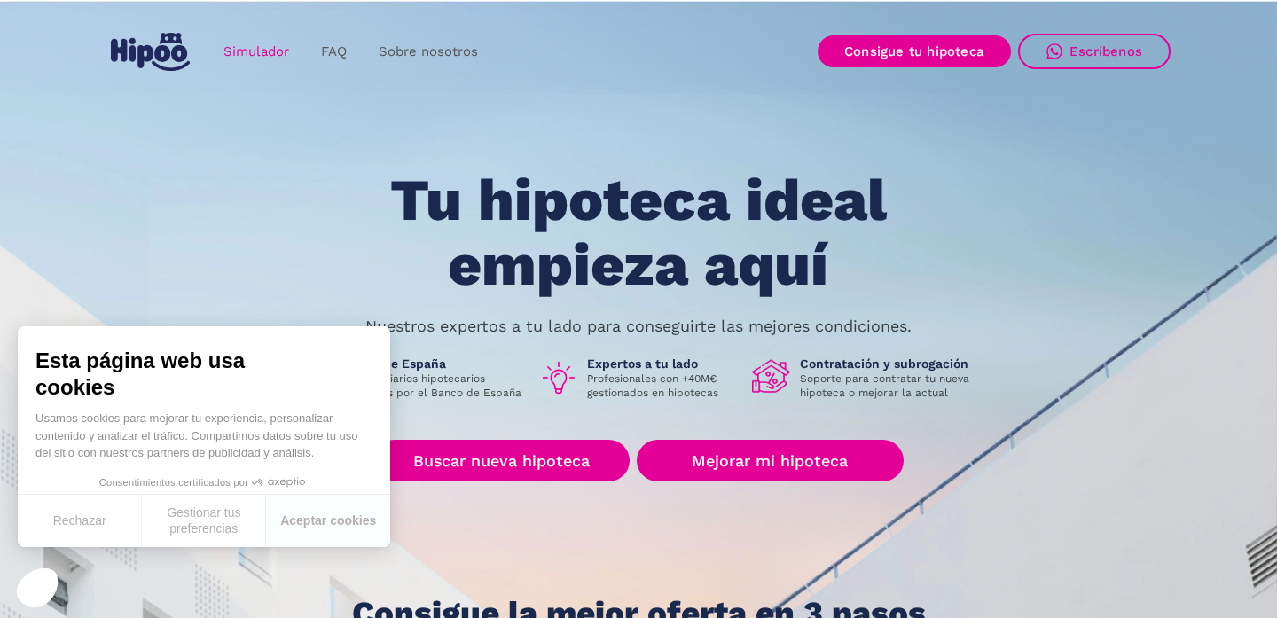
click at [246, 54] on link "Simulador" at bounding box center [257, 52] width 98 height 35
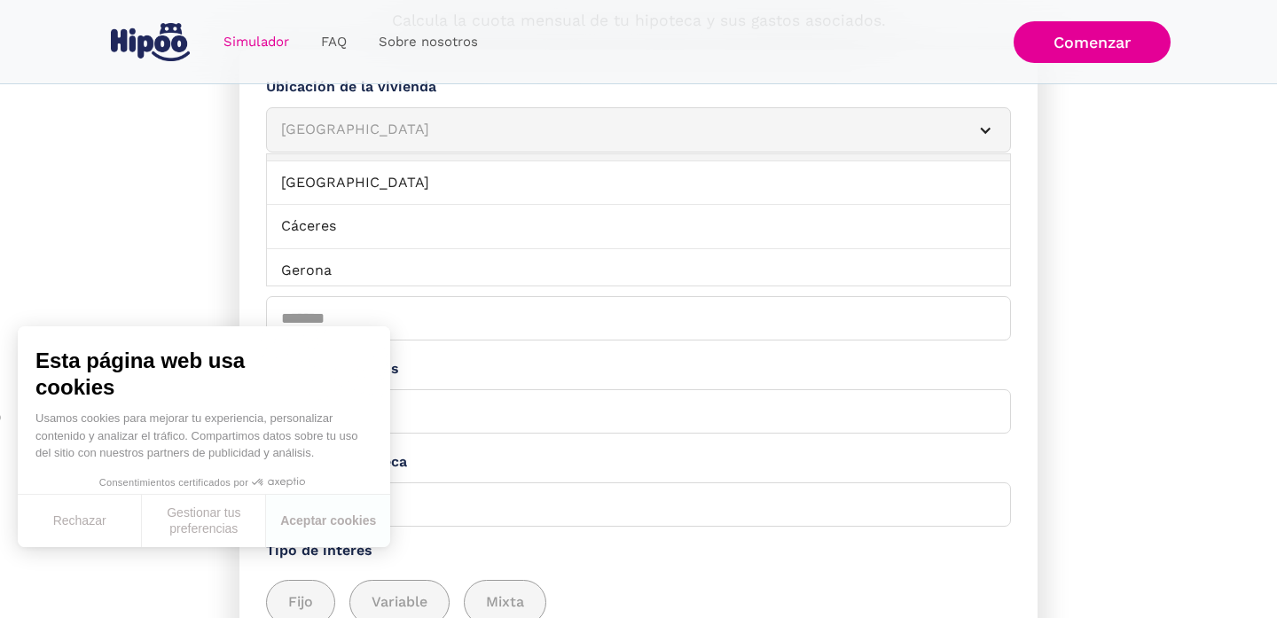
scroll to position [546, 0]
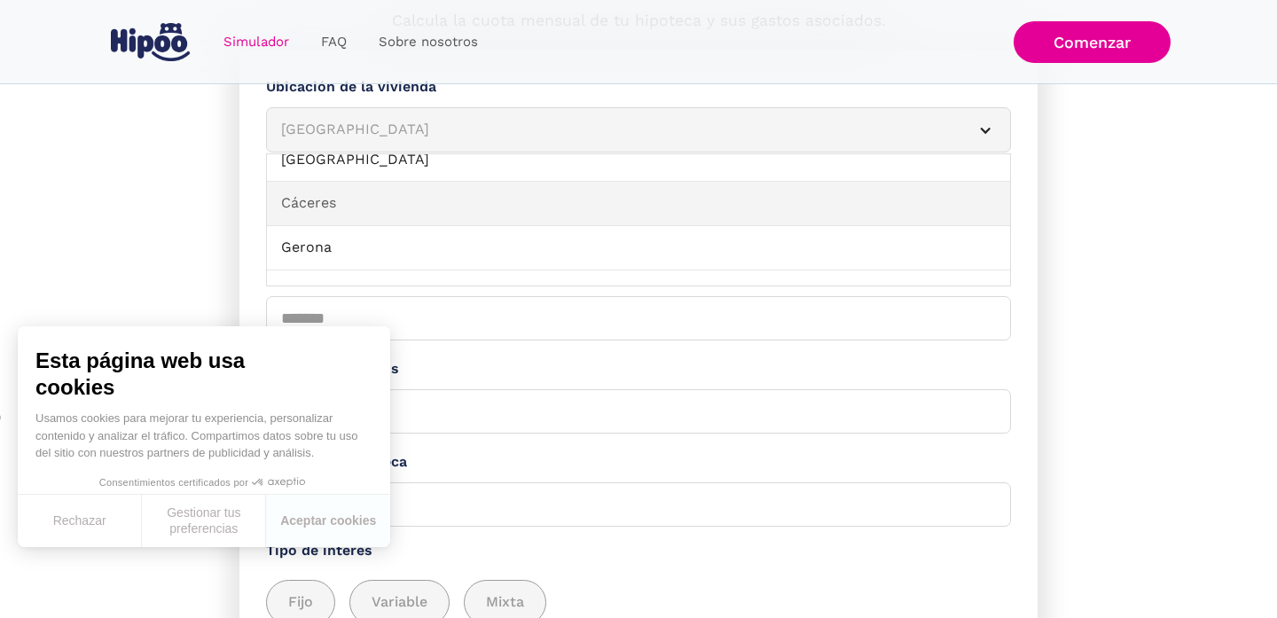
click at [498, 191] on link "Cáceres" at bounding box center [638, 204] width 743 height 44
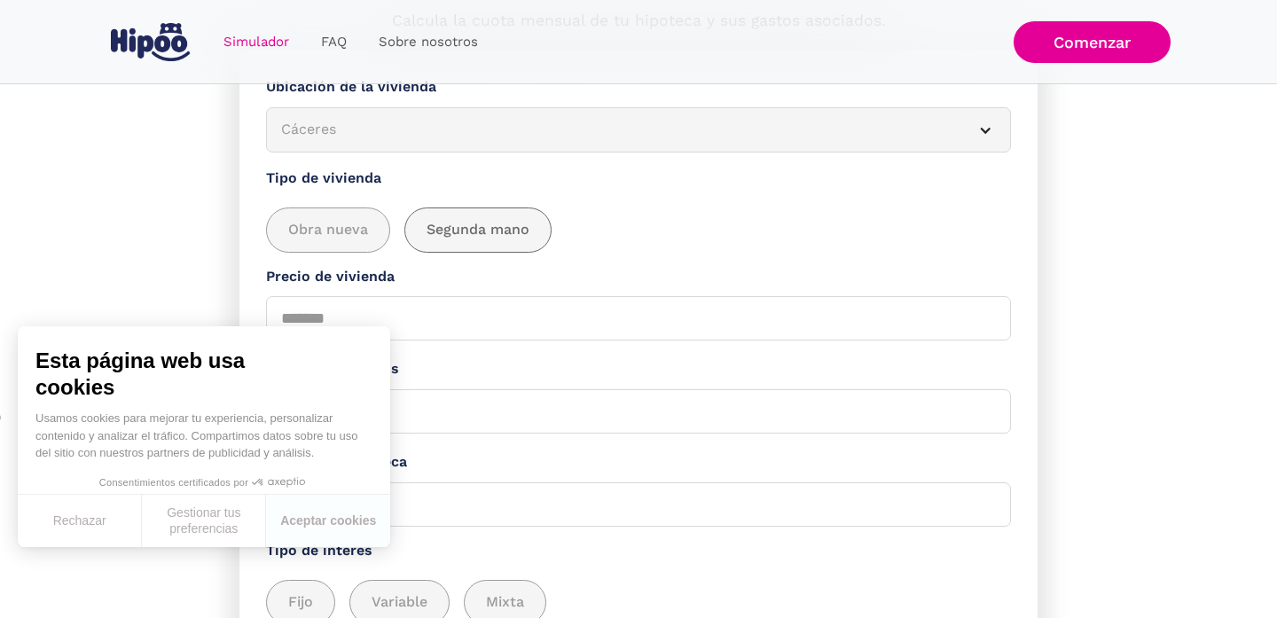
click at [436, 239] on div "add_description_here" at bounding box center [477, 229] width 145 height 43
click at [107, 524] on button "Rechazar" at bounding box center [80, 521] width 124 height 52
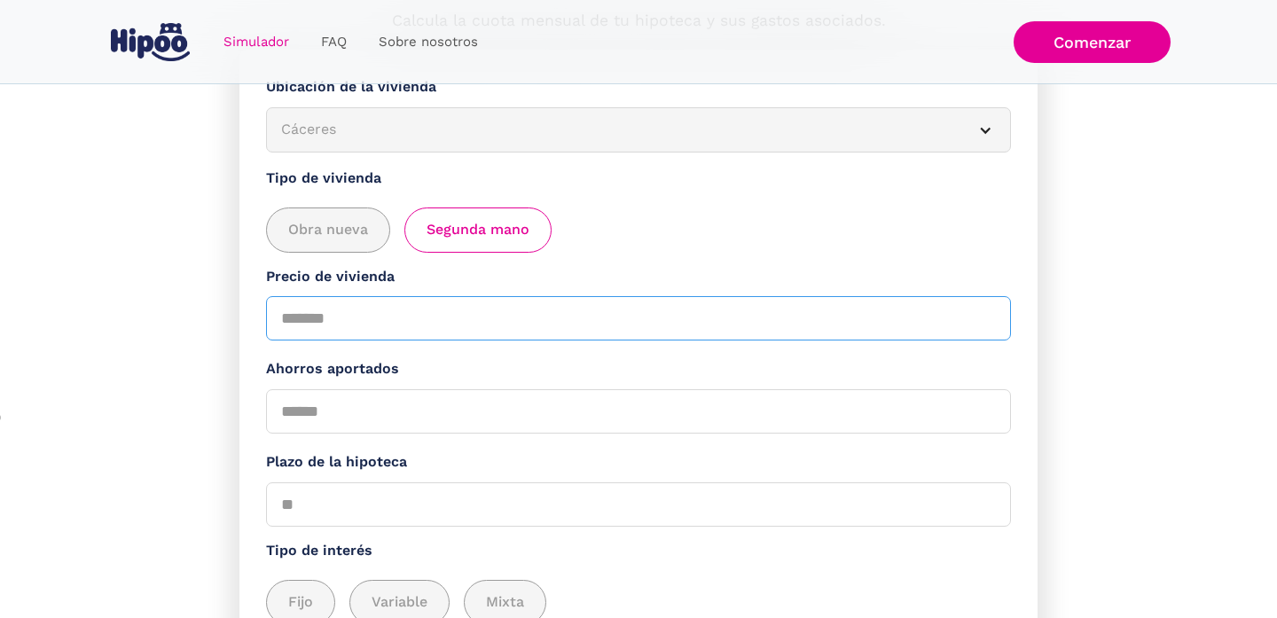
click at [361, 325] on input "Precio de vivienda" at bounding box center [638, 318] width 745 height 44
type input "******"
type input "*"
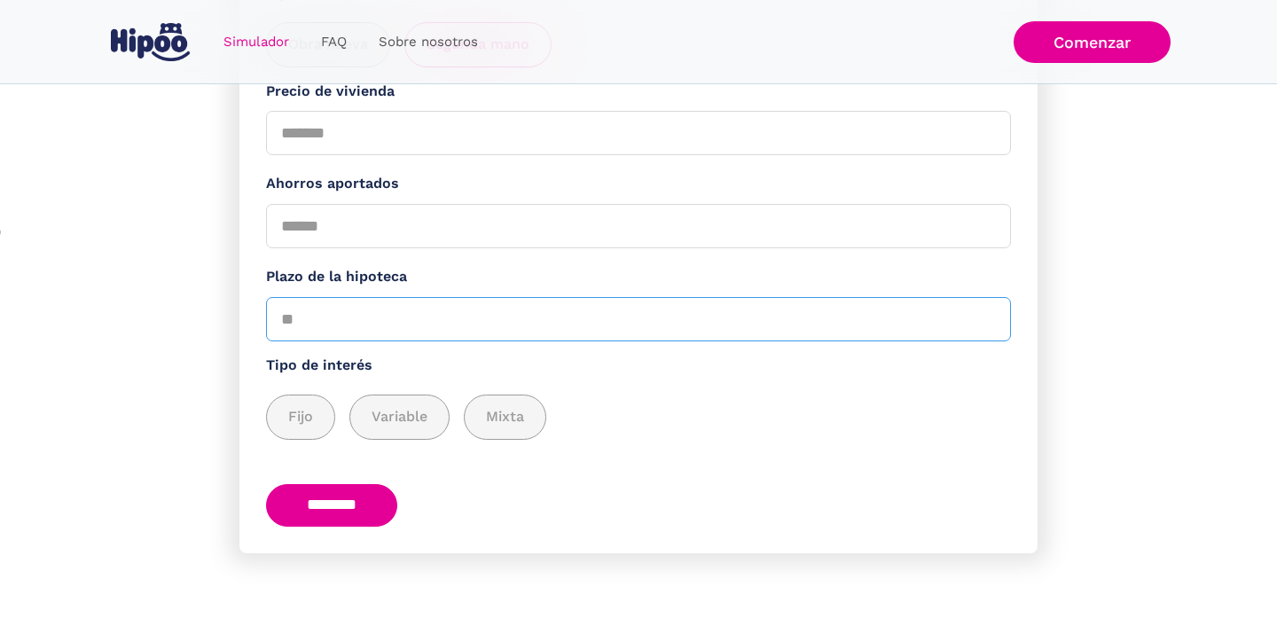
scroll to position [405, 0]
type input "**"
click at [295, 407] on span "Fijo" at bounding box center [300, 418] width 25 height 22
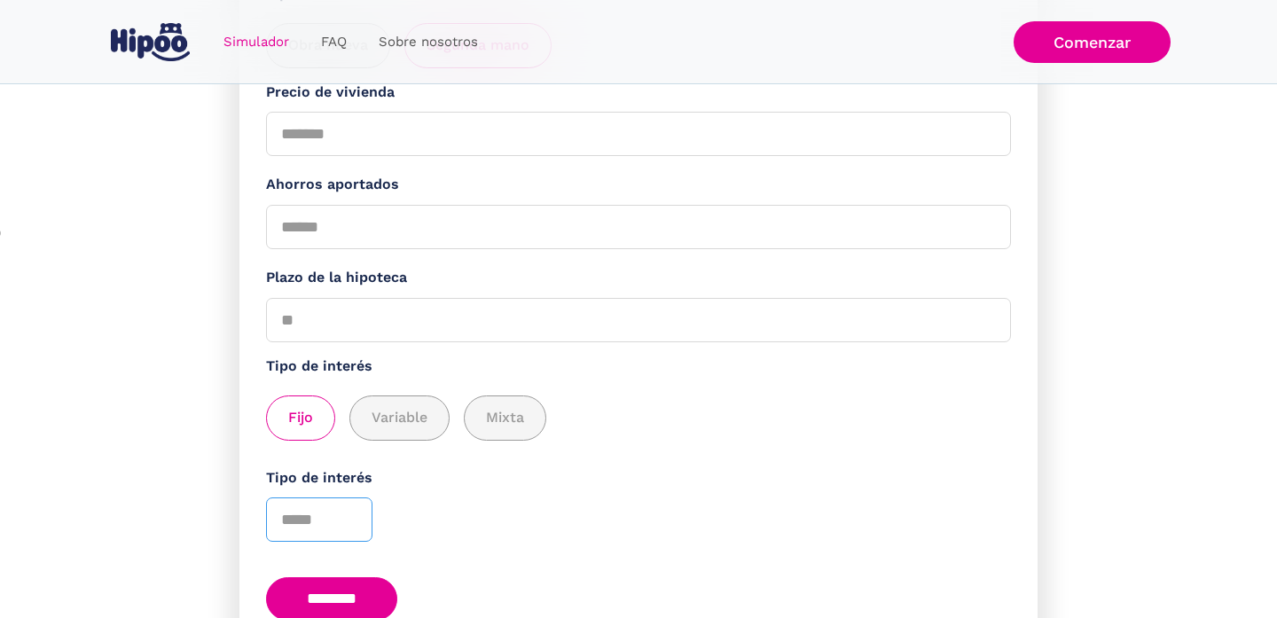
click at [288, 518] on input "Tipo de interés" at bounding box center [319, 520] width 106 height 44
drag, startPoint x: 288, startPoint y: 518, endPoint x: 330, endPoint y: 519, distance: 41.7
click at [329, 519] on input "Tipo de interés" at bounding box center [319, 520] width 106 height 44
type input "***"
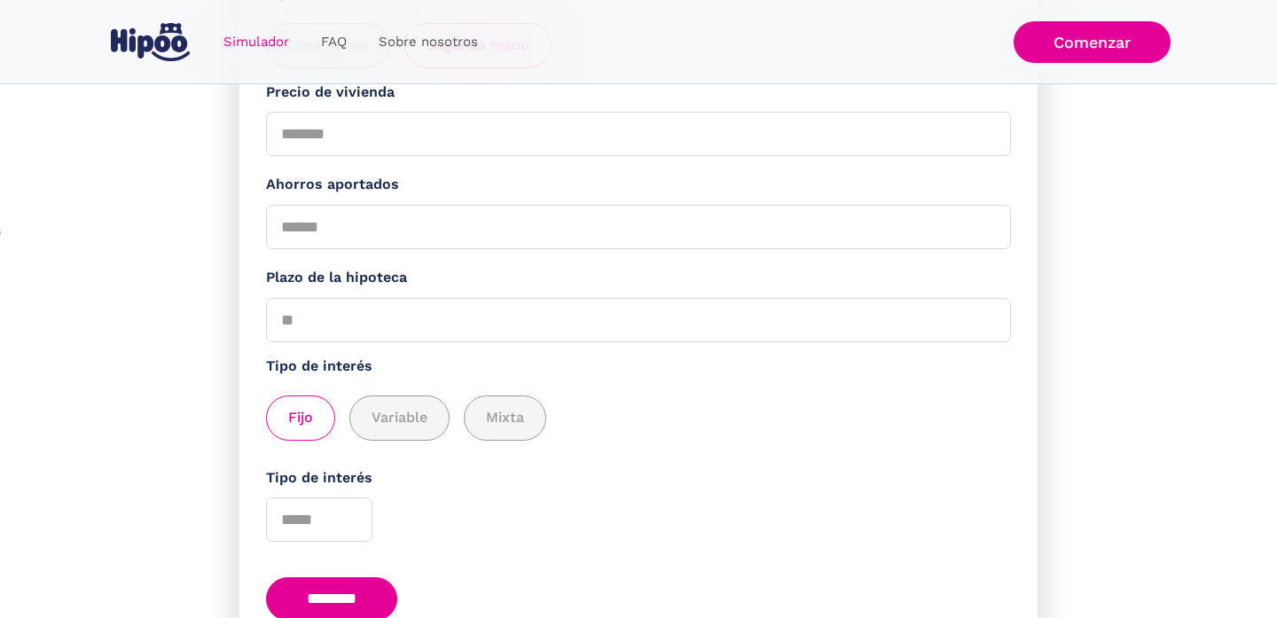
click at [342, 584] on input "********" at bounding box center [331, 598] width 131 height 43
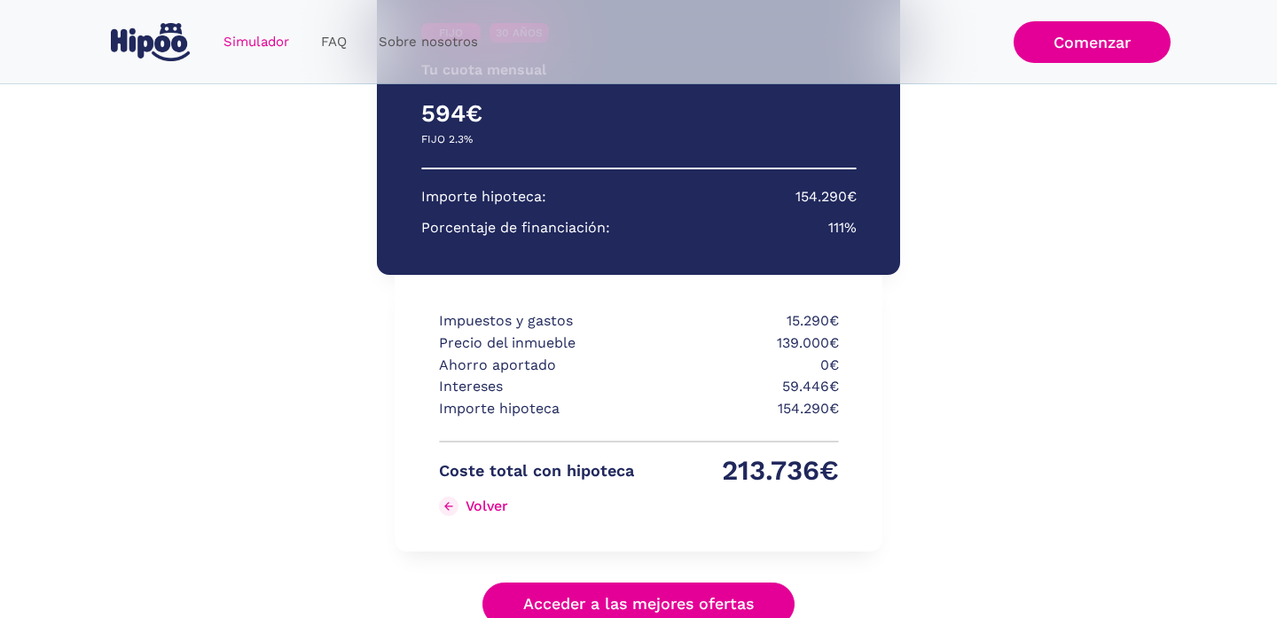
scroll to position [287, 0]
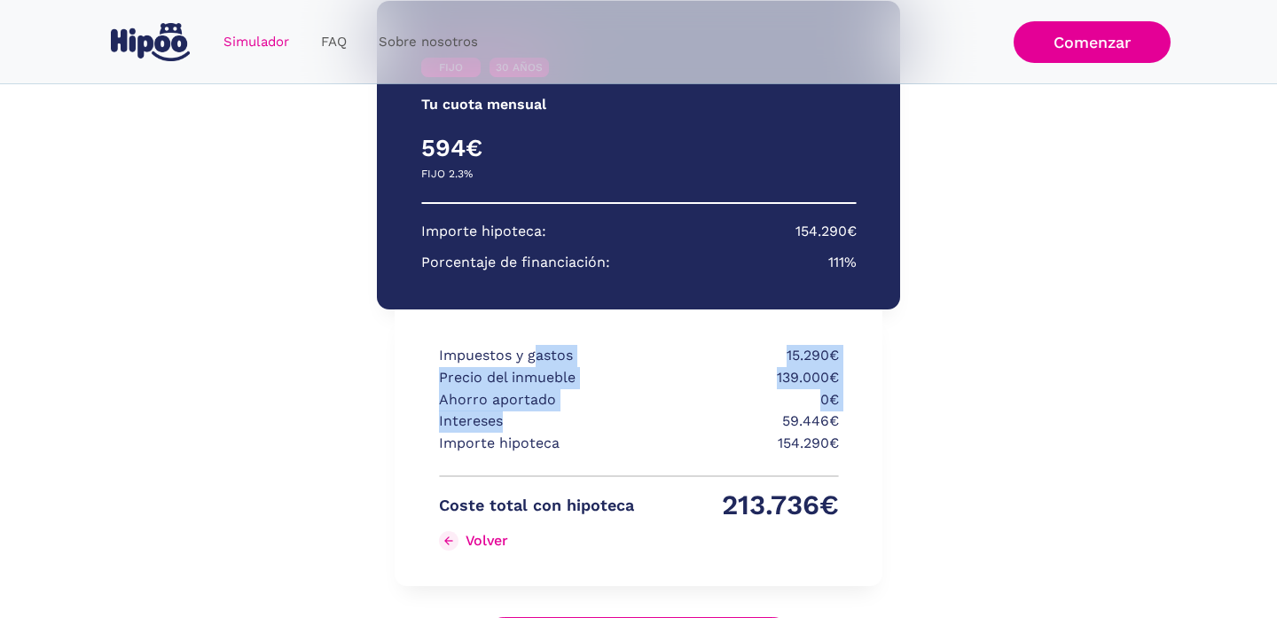
drag, startPoint x: 535, startPoint y: 350, endPoint x: 562, endPoint y: 420, distance: 76.1
click at [562, 420] on div "Impuestos y gastos 15.290€ Precio del inmueble 139.000€ Ahorro aportado 0€ Inte…" at bounding box center [639, 454] width 400 height 218
click at [562, 421] on p "Intereses" at bounding box center [536, 422] width 195 height 22
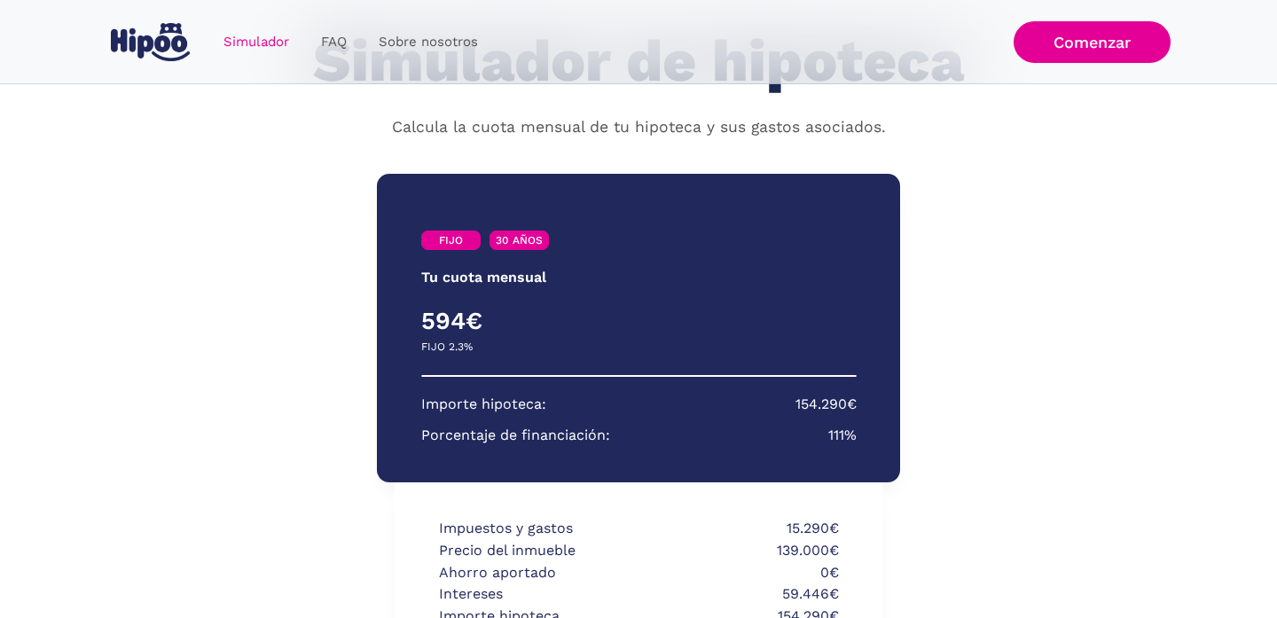
scroll to position [108, 0]
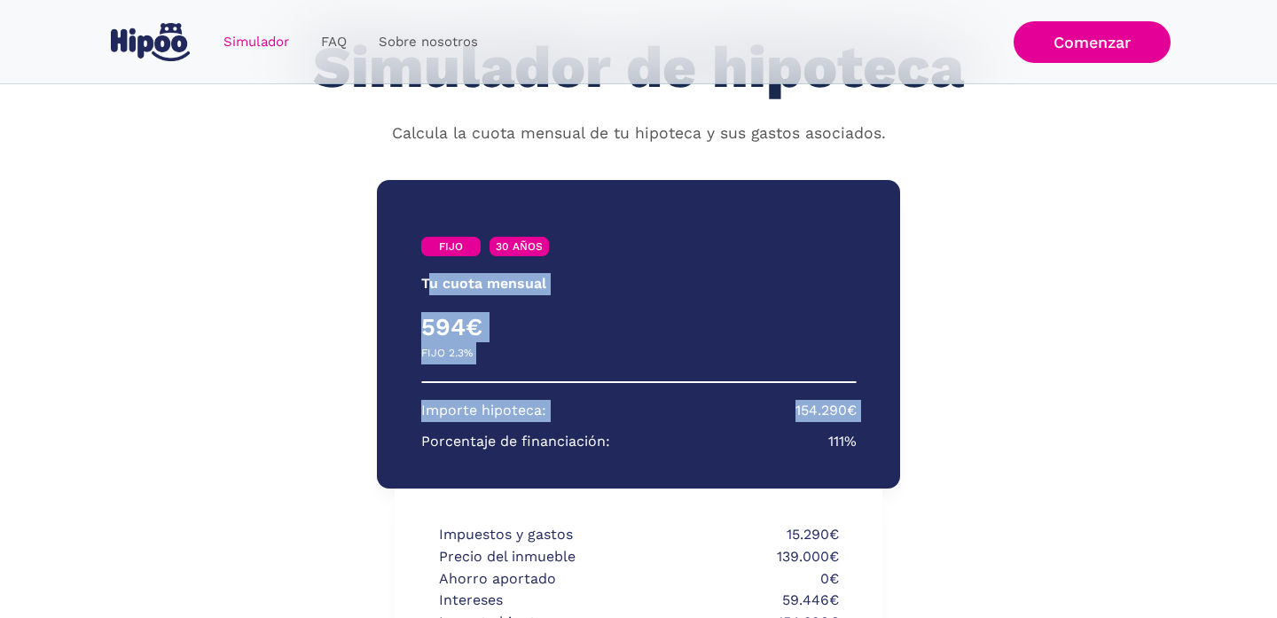
drag, startPoint x: 431, startPoint y: 280, endPoint x: 577, endPoint y: 404, distance: 190.7
click at [577, 404] on div "FIJO 30 AÑOS Tu cuota mensual PRIMEROS 3 AÑOS RESTO DE AÑOS 594€ 0€ FIJO 2.3% V…" at bounding box center [638, 334] width 523 height 309
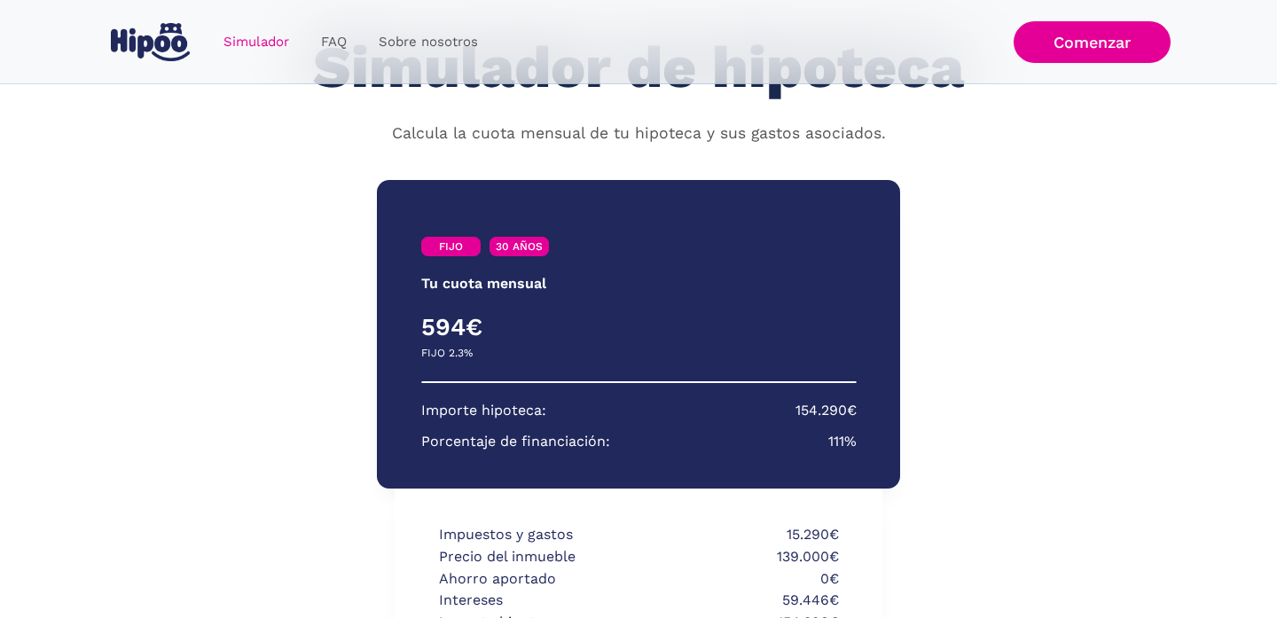
click at [577, 404] on section "Importe hipoteca: 154.290€ Porcentaje de financiación: 111%" at bounding box center [639, 426] width 436 height 53
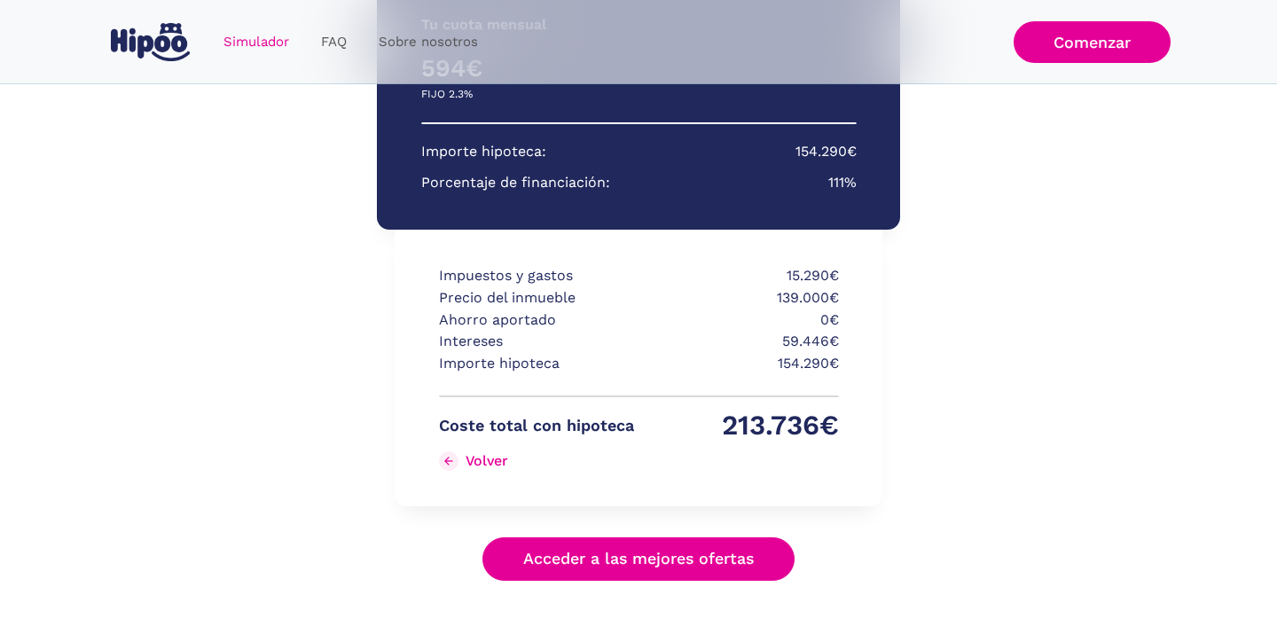
scroll to position [420, 0]
